Goal: Download file/media

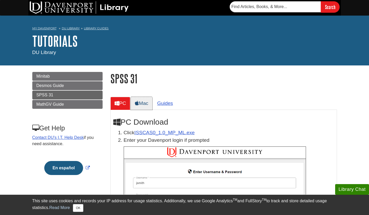
click at [148, 103] on link "Mac" at bounding box center [142, 103] width 22 height 13
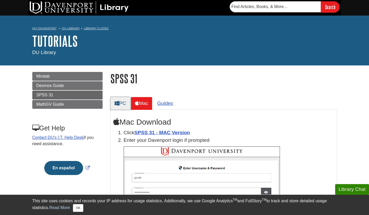
click at [118, 102] on icon at bounding box center [116, 103] width 5 height 5
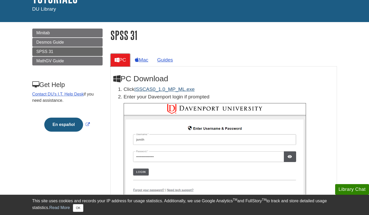
scroll to position [54, 0]
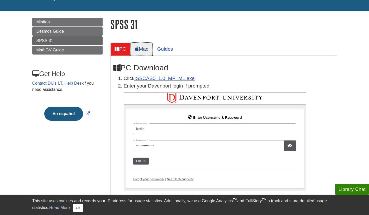
click at [141, 47] on link "Mac" at bounding box center [142, 49] width 22 height 13
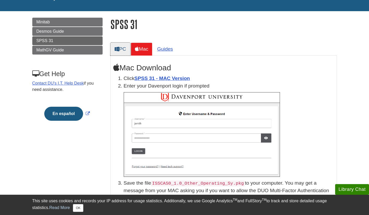
click at [119, 47] on icon at bounding box center [116, 49] width 5 height 5
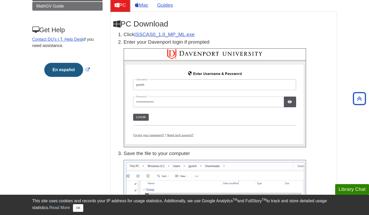
scroll to position [67, 0]
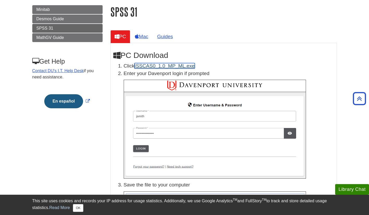
click at [174, 69] on link "ISSCAS0_1.0_MP_ML.exe" at bounding box center [164, 65] width 60 height 5
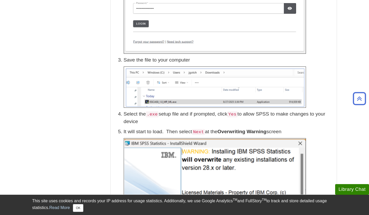
scroll to position [198, 0]
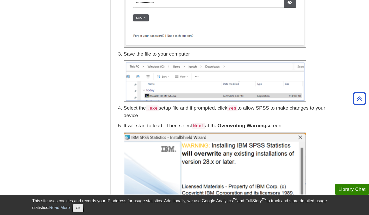
click at [79, 208] on button "OK" at bounding box center [78, 208] width 10 height 8
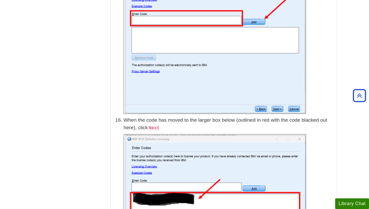
scroll to position [1514, 0]
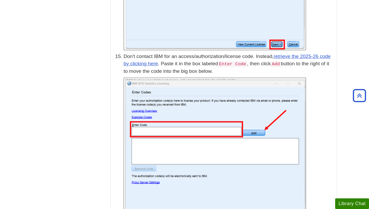
scroll to position [1401, 0]
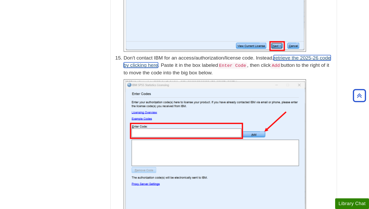
click at [298, 55] on link "retrieve the 2025-26 code by clicking here" at bounding box center [227, 61] width 207 height 13
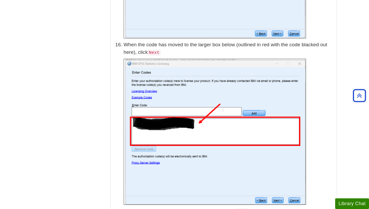
scroll to position [1636, 0]
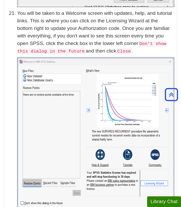
scroll to position [2486, 0]
